Goal: Information Seeking & Learning: Learn about a topic

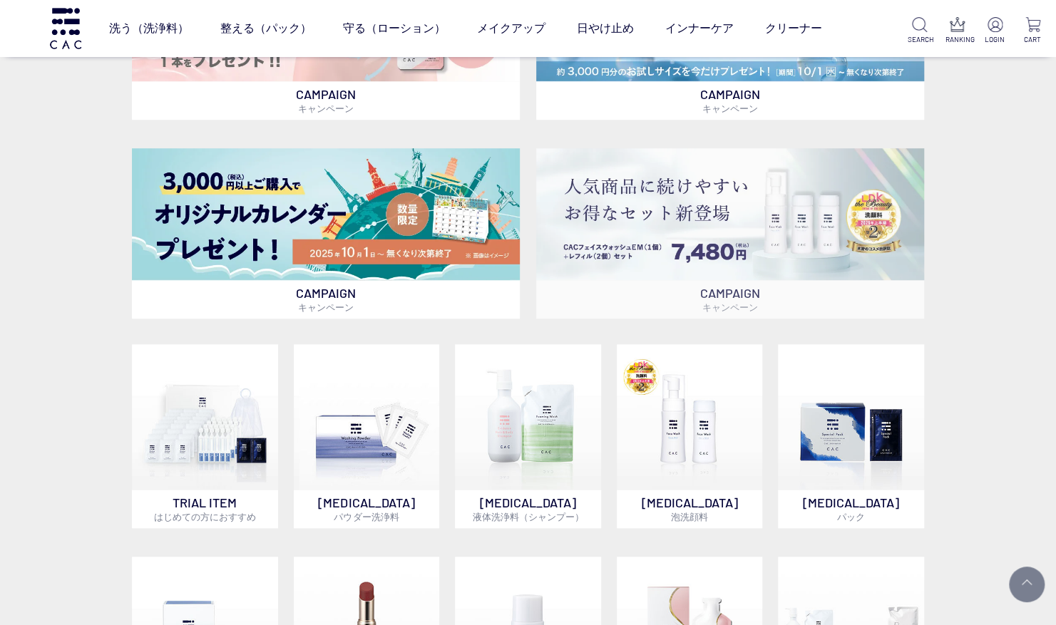
scroll to position [713, 0]
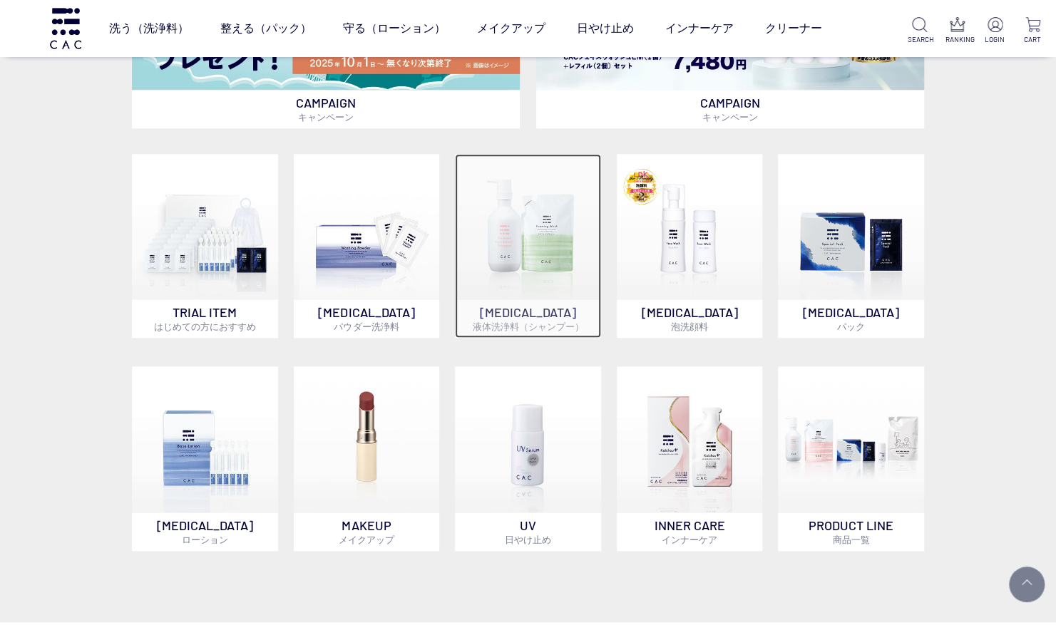
click at [518, 257] on img at bounding box center [527, 226] width 145 height 145
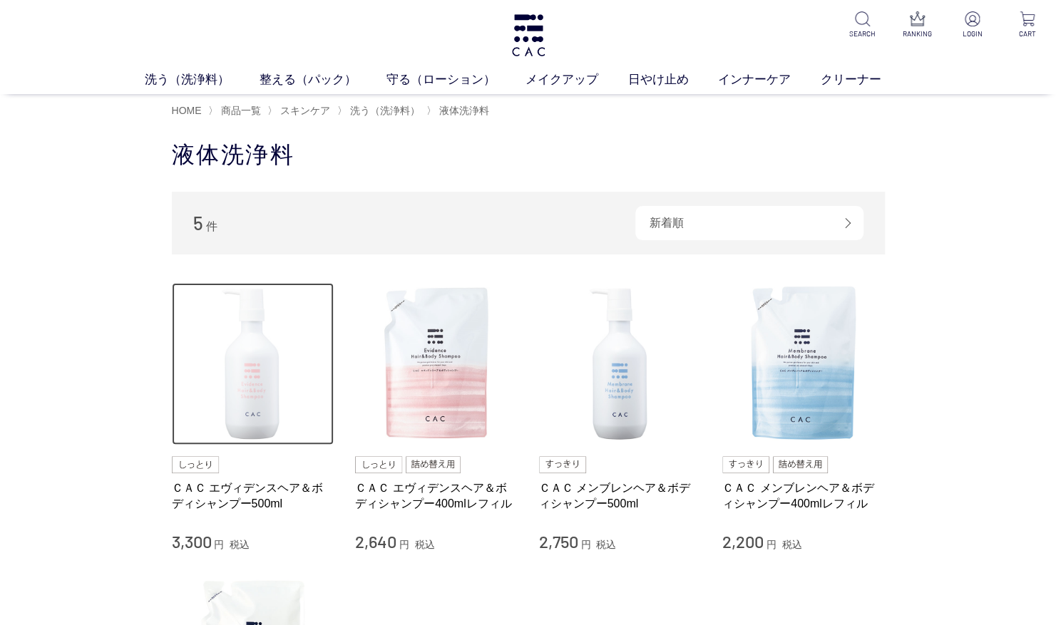
click at [247, 390] on img at bounding box center [253, 364] width 163 height 163
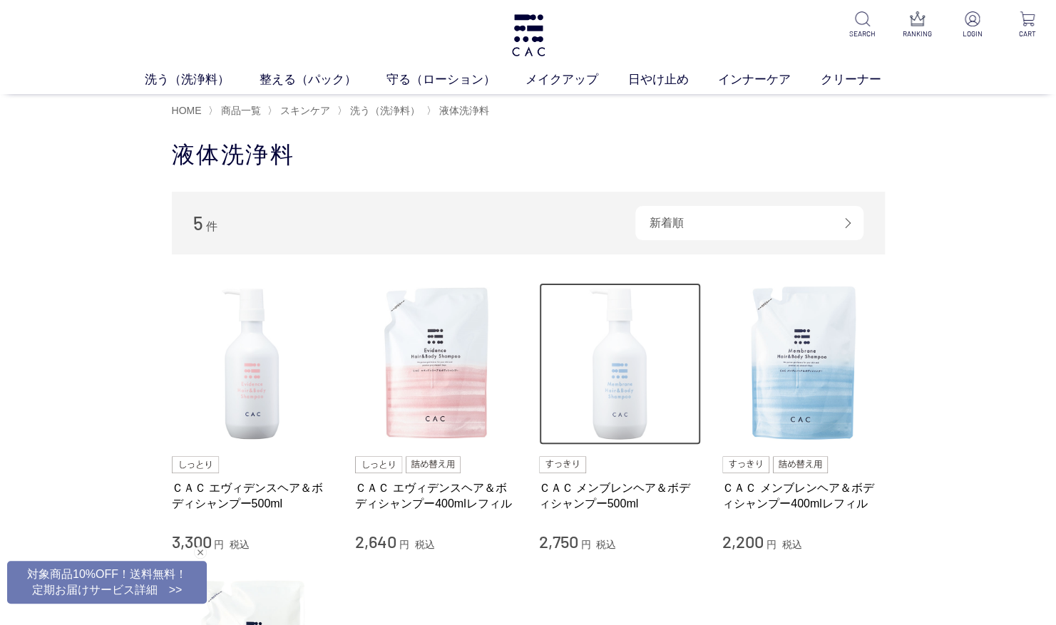
click at [616, 374] on img at bounding box center [620, 364] width 163 height 163
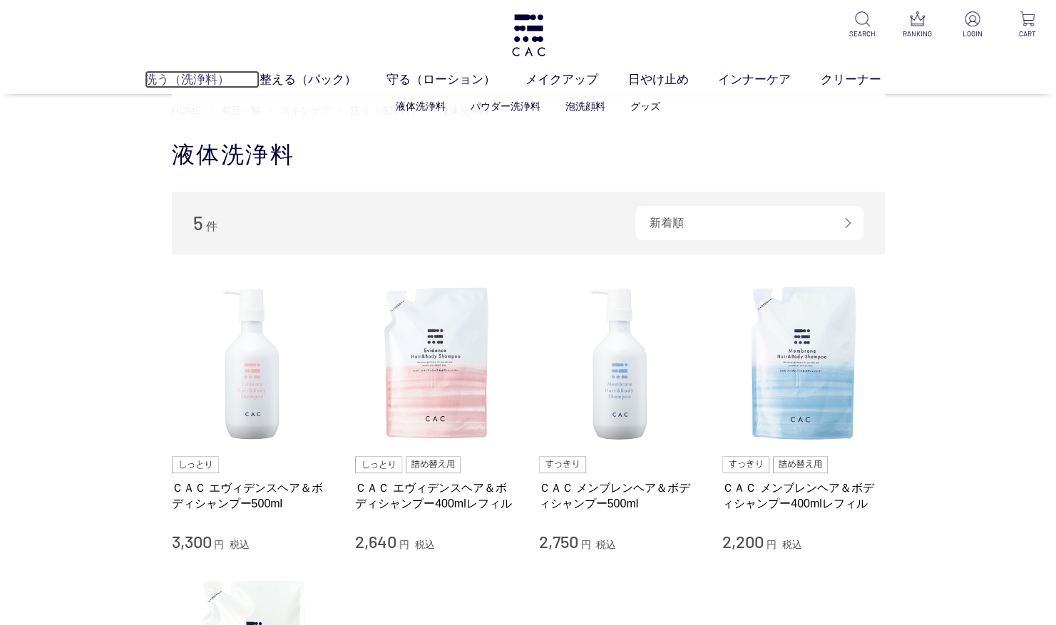
click at [171, 76] on link "洗う（洗浄料）" at bounding box center [202, 80] width 115 height 18
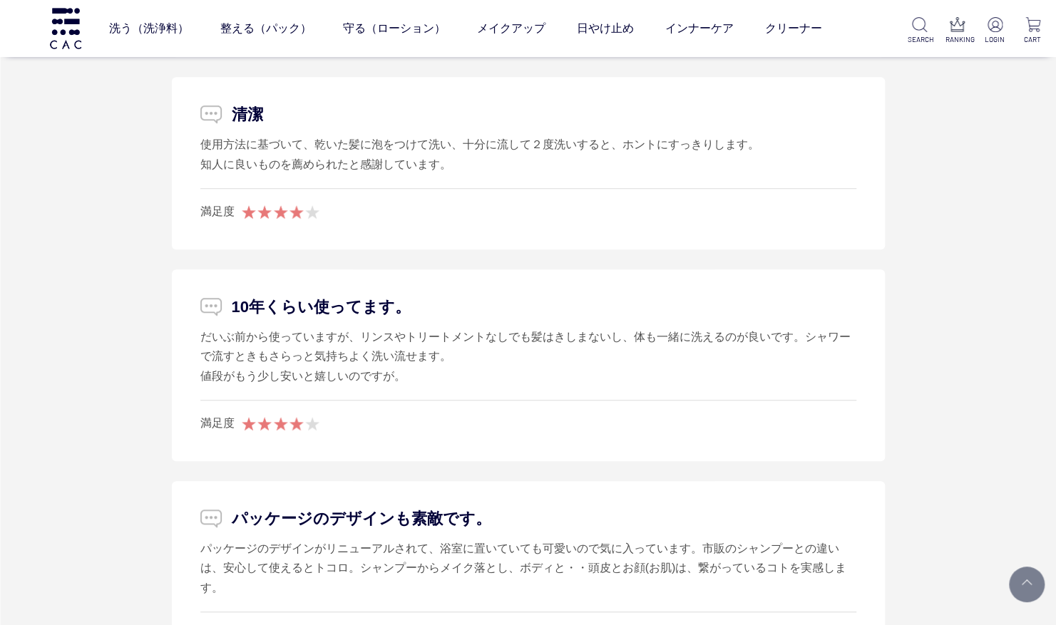
scroll to position [3850, 0]
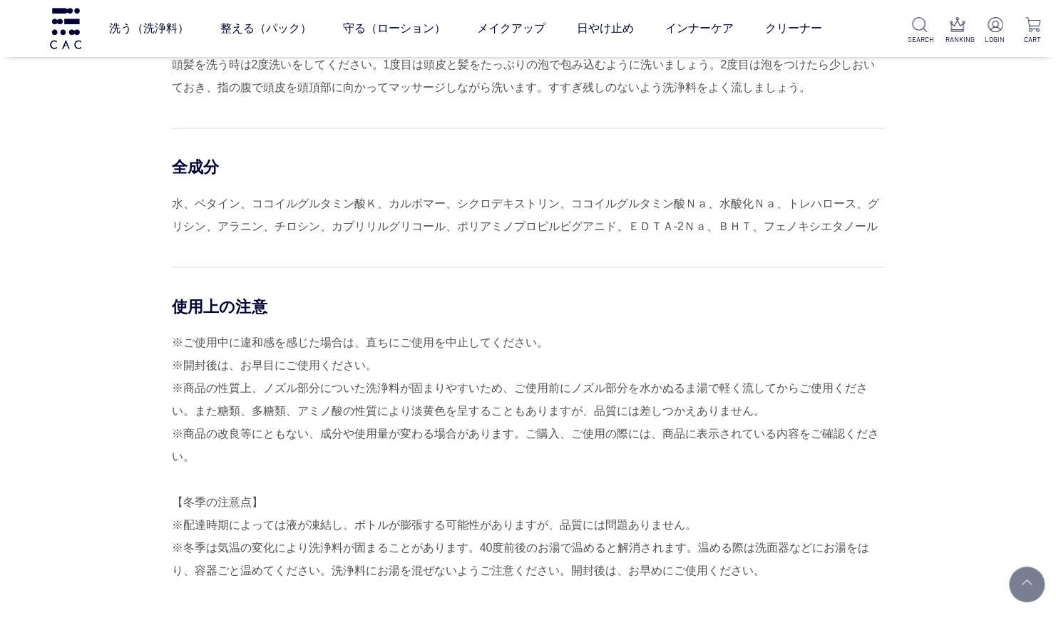
scroll to position [856, 0]
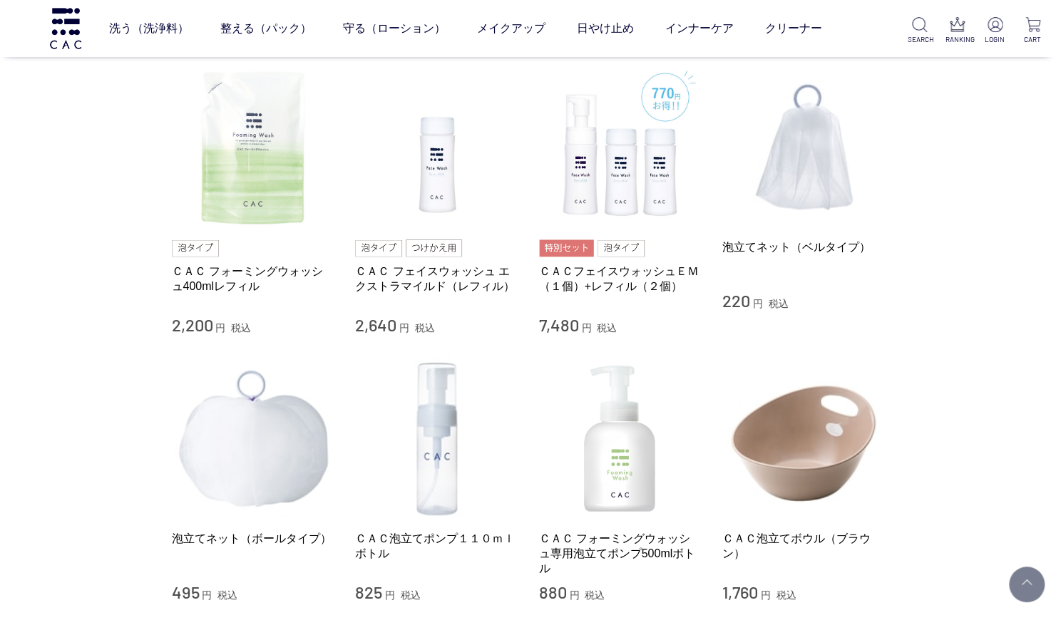
scroll to position [927, 0]
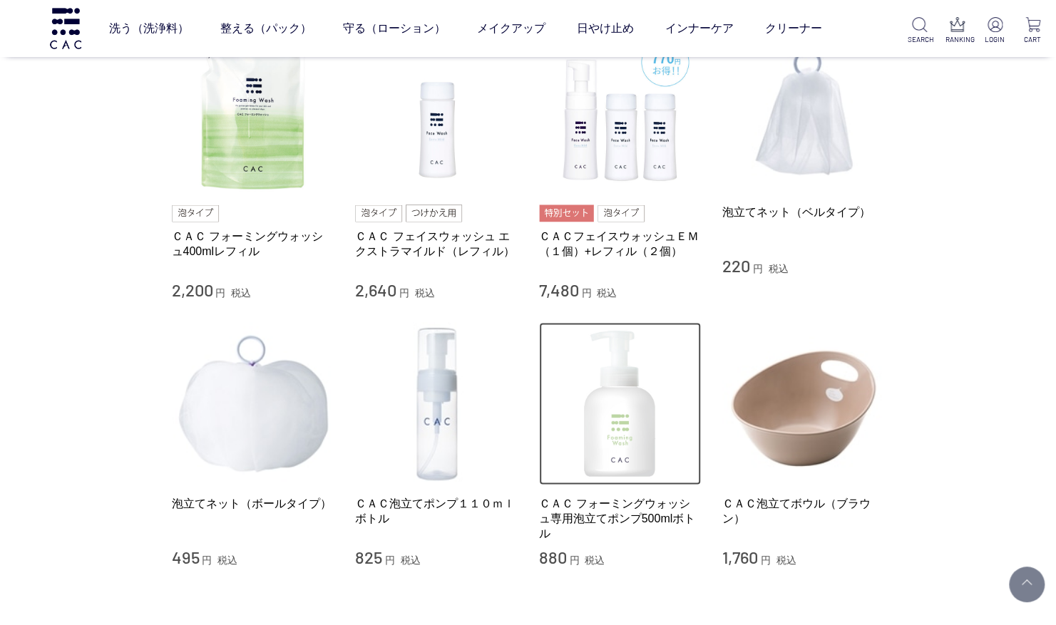
click at [640, 436] on img at bounding box center [620, 403] width 163 height 163
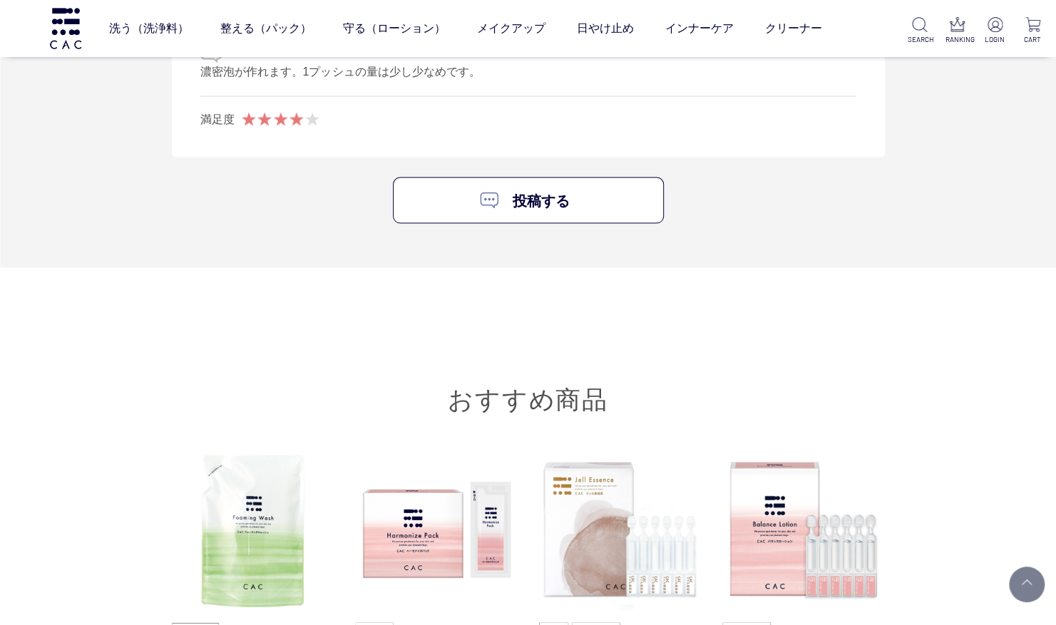
scroll to position [1640, 0]
